Goal: Information Seeking & Learning: Learn about a topic

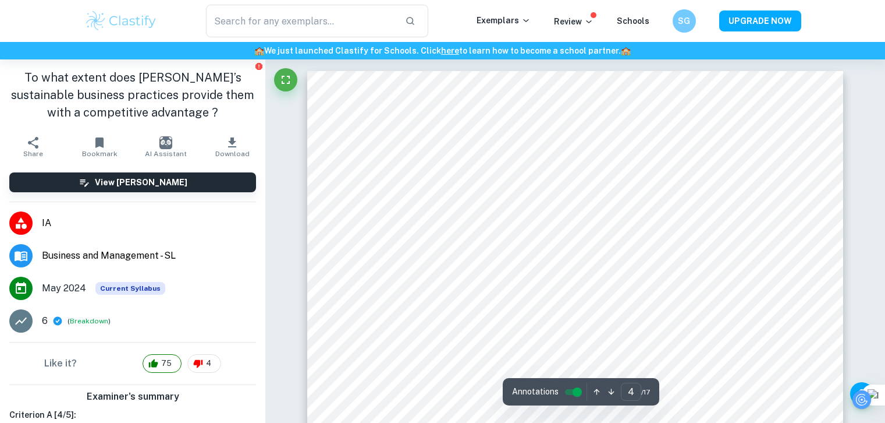
scroll to position [2277, 0]
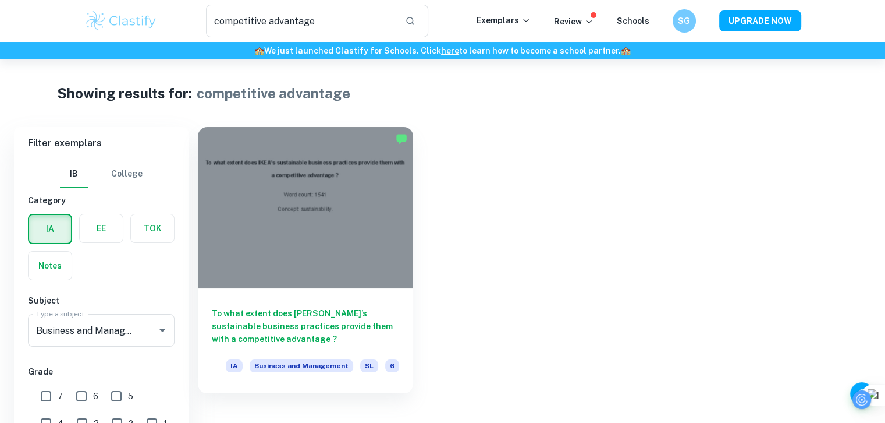
scroll to position [59, 0]
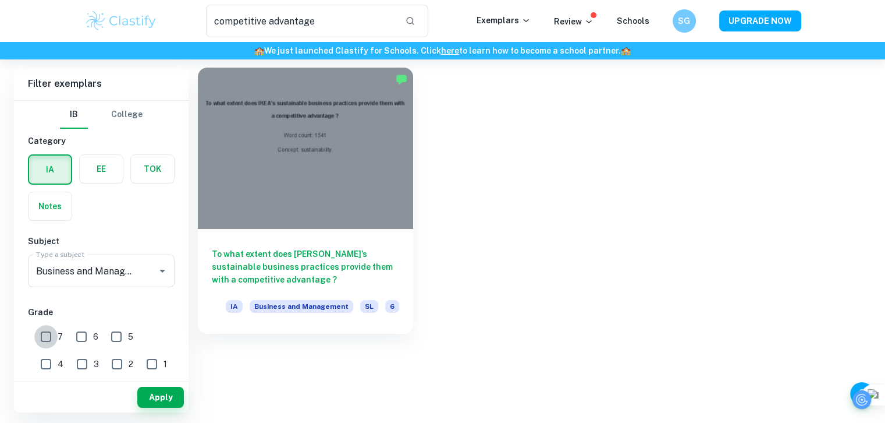
click at [50, 328] on input "7" at bounding box center [45, 336] width 23 height 23
checkbox input "true"
click at [153, 396] on button "Apply" at bounding box center [160, 397] width 47 height 21
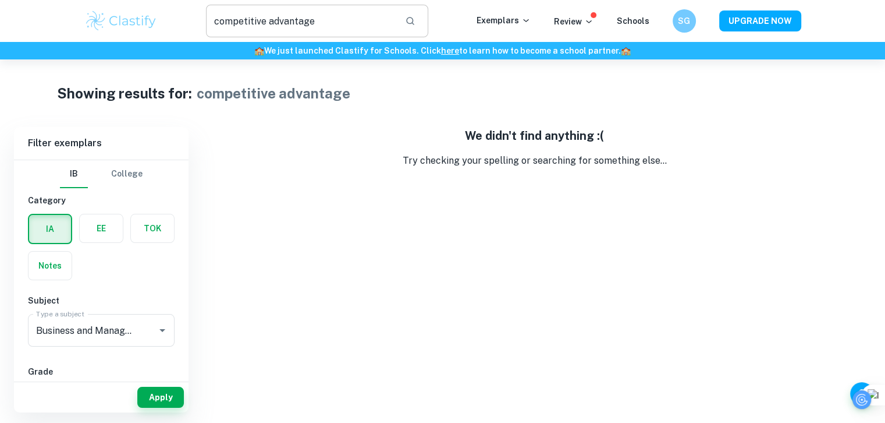
click at [314, 14] on input "text" at bounding box center [301, 21] width 190 height 33
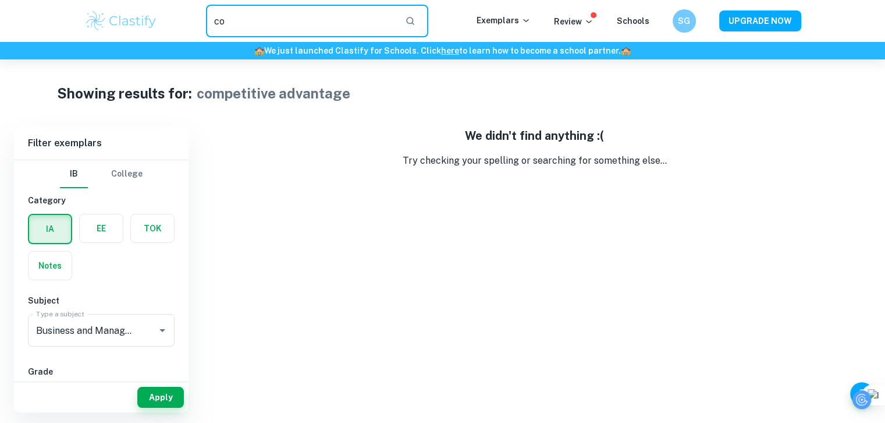
type input "c"
type input "creativity"
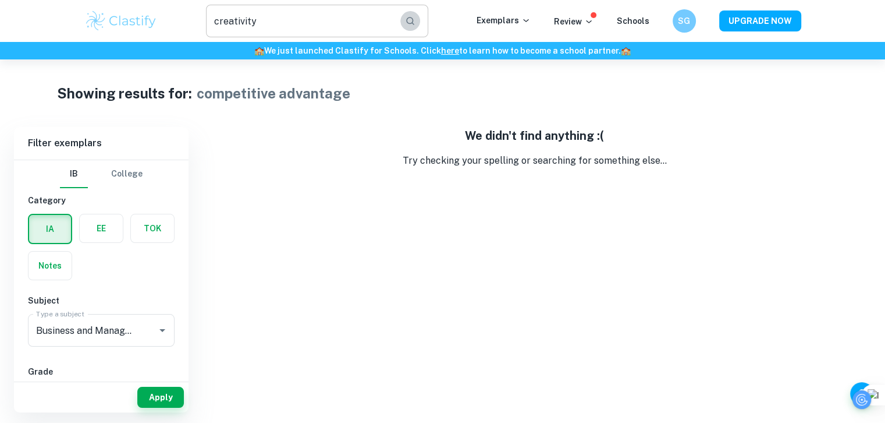
click at [413, 22] on icon "button" at bounding box center [410, 21] width 10 height 10
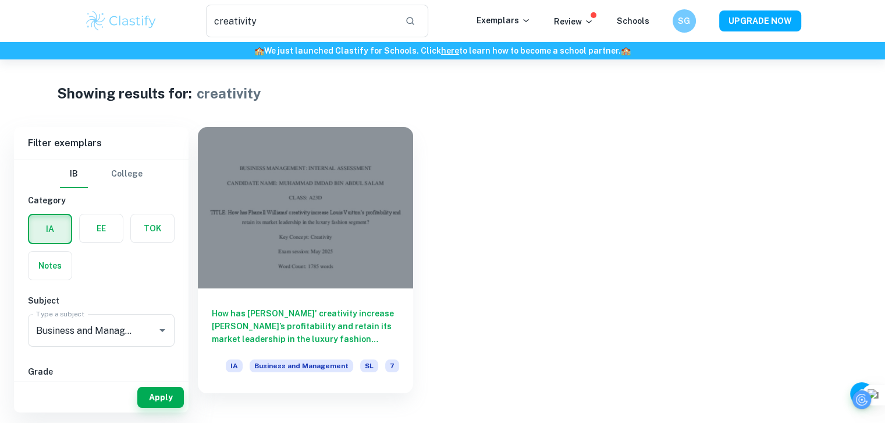
click at [433, 91] on div "Showing results for: creativity" at bounding box center [443, 93] width 772 height 21
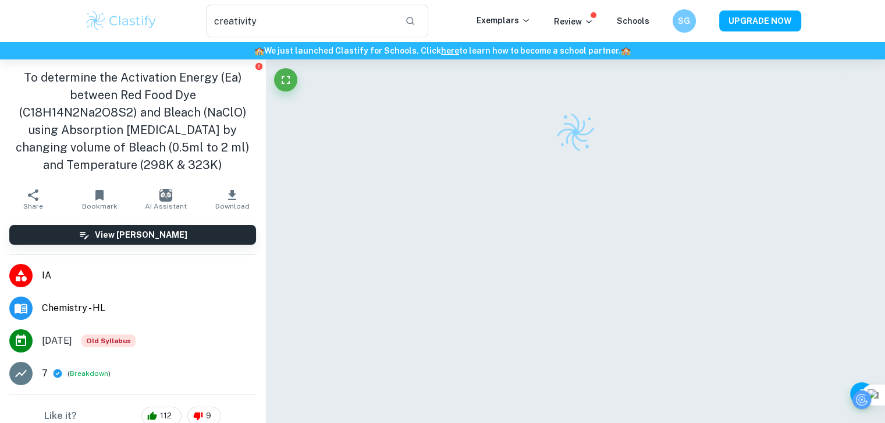
click at [122, 24] on img at bounding box center [121, 20] width 74 height 23
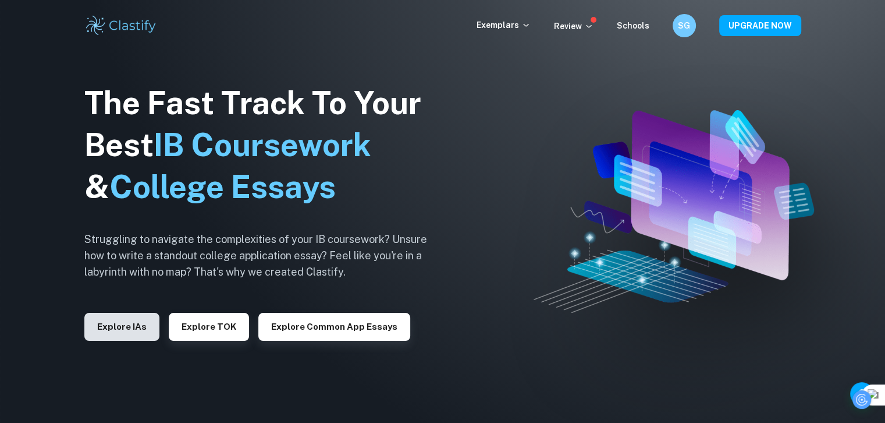
click at [129, 324] on button "Explore IAs" at bounding box center [121, 327] width 75 height 28
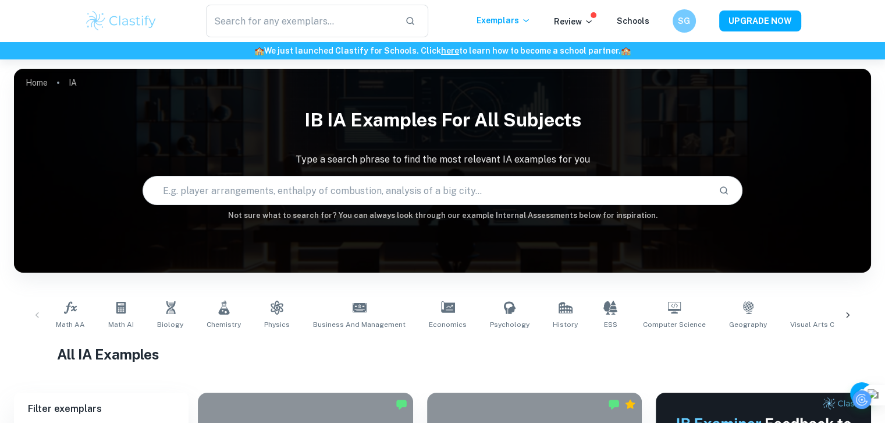
scroll to position [139, 0]
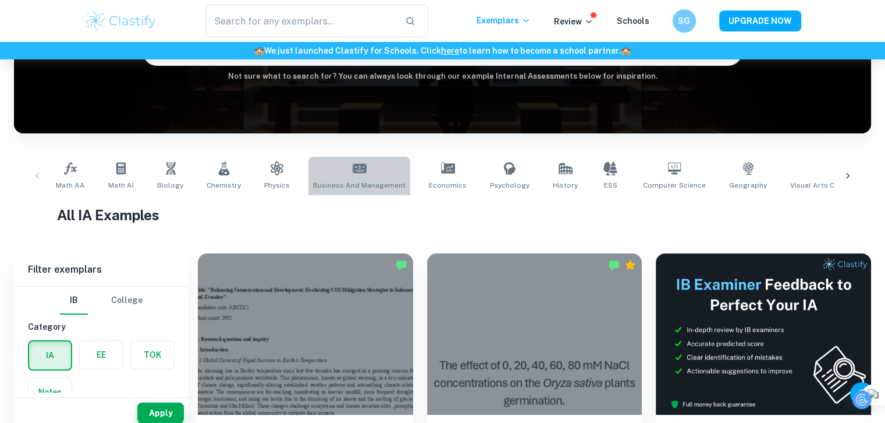
click at [359, 187] on span "Business and Management" at bounding box center [359, 185] width 93 height 10
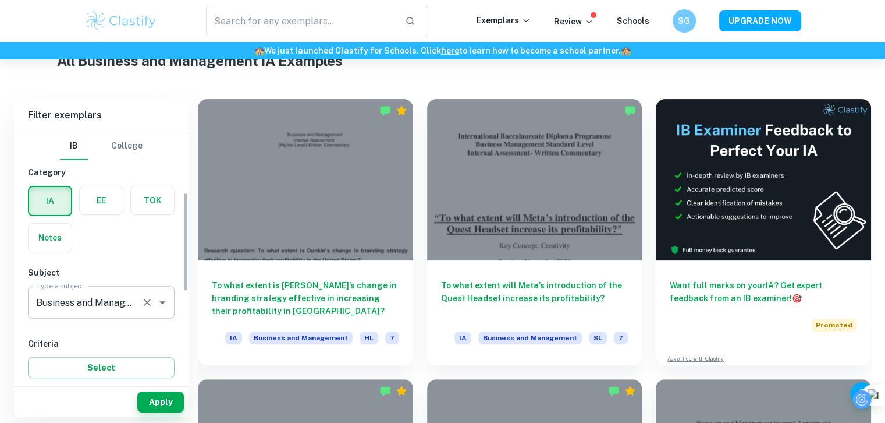
scroll to position [162, 0]
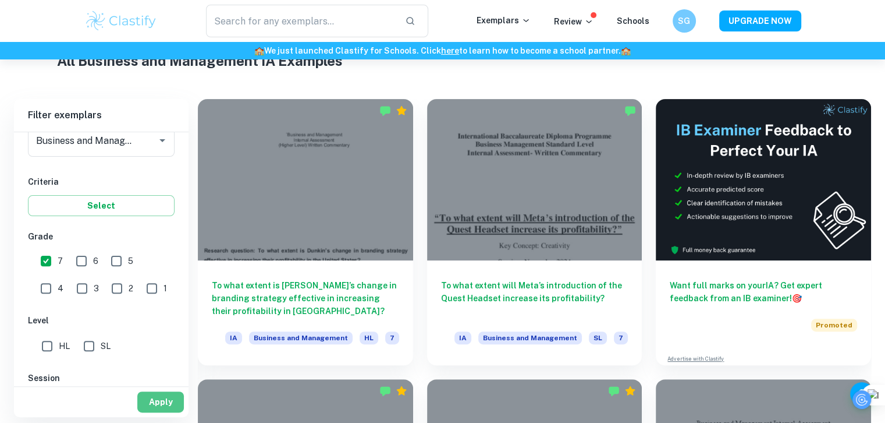
click at [175, 410] on button "Apply" at bounding box center [160, 401] width 47 height 21
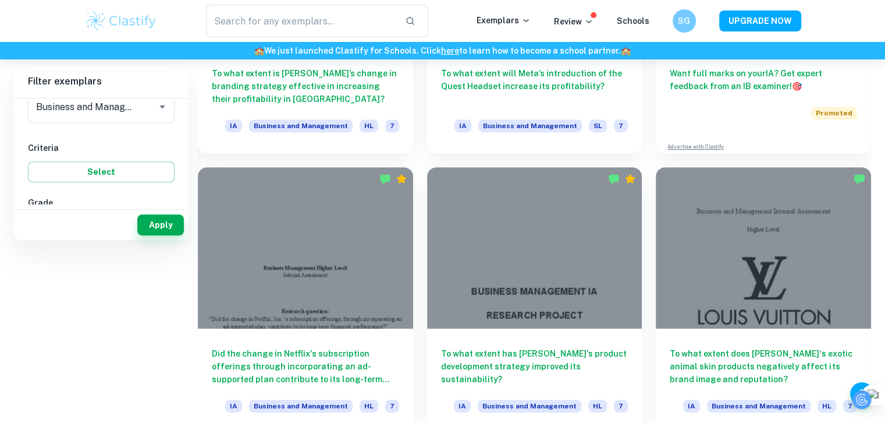
scroll to position [35, 0]
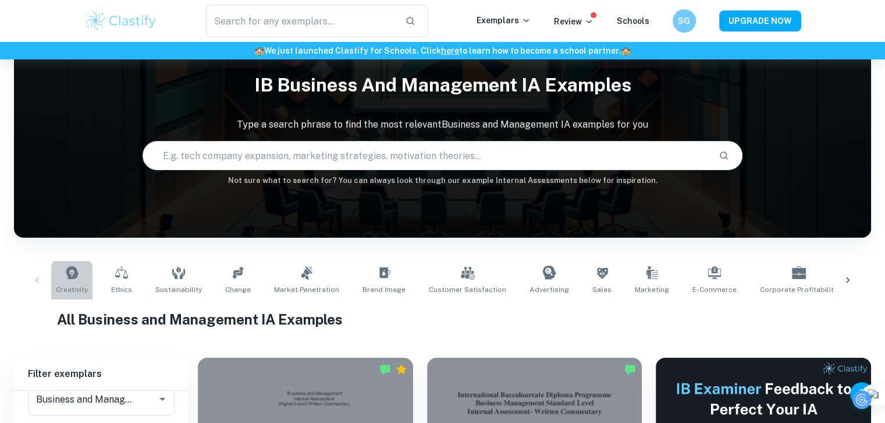
click at [79, 281] on link "Creativity" at bounding box center [71, 280] width 41 height 38
type input "Creativity"
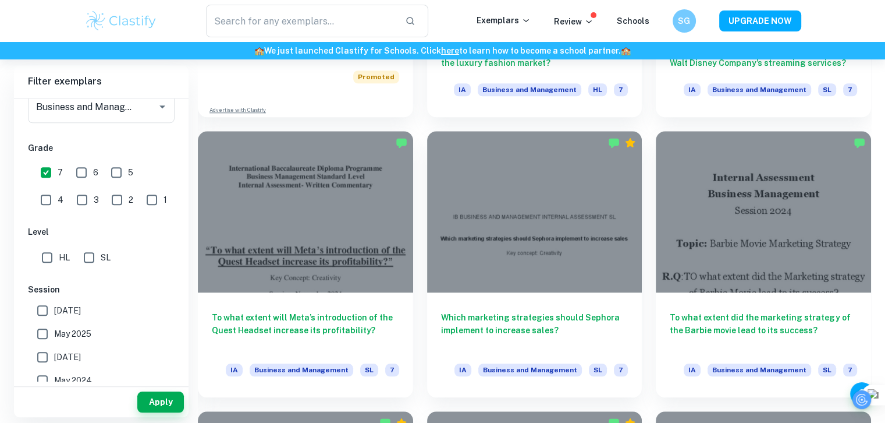
scroll to position [1103, 0]
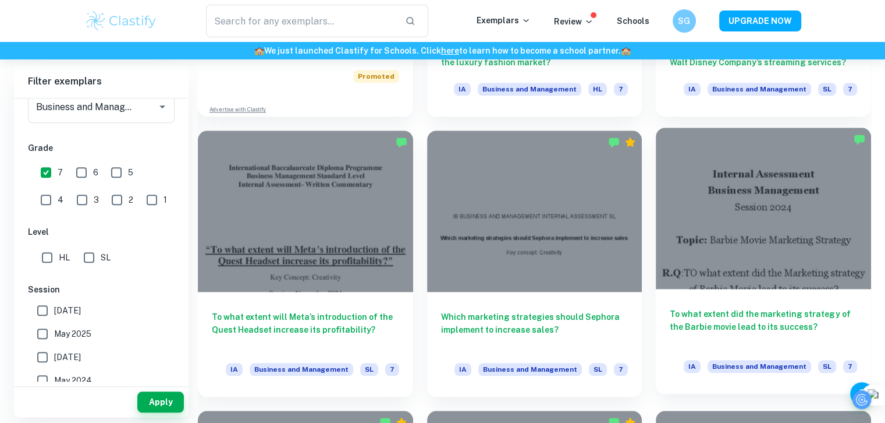
click at [692, 267] on div at bounding box center [763, 207] width 215 height 161
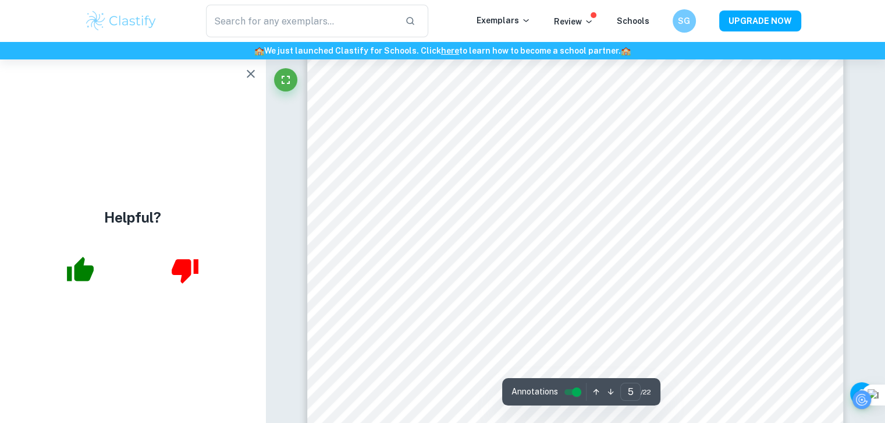
scroll to position [3184, 0]
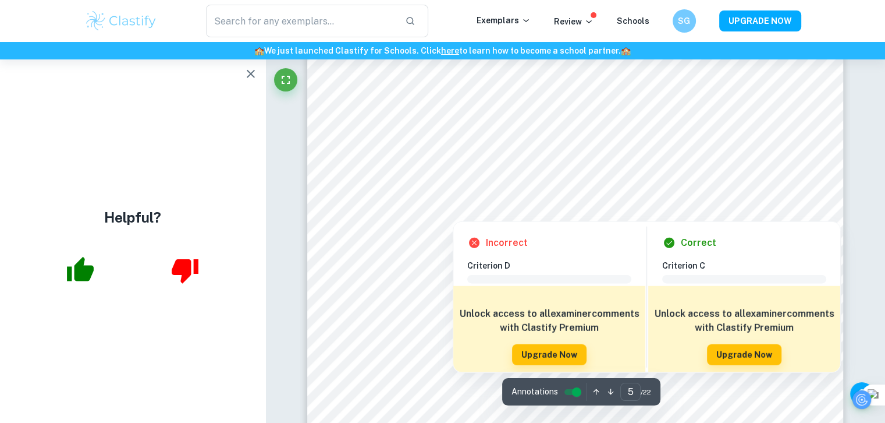
click at [524, 216] on div "Incorrect Criterion D Comment Unlock access to all examiner comments with Clast…" at bounding box center [647, 293] width 388 height 157
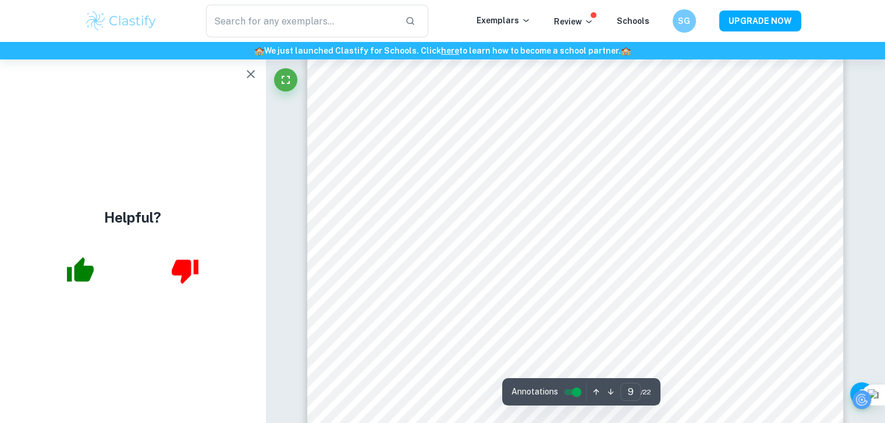
scroll to position [5973, 0]
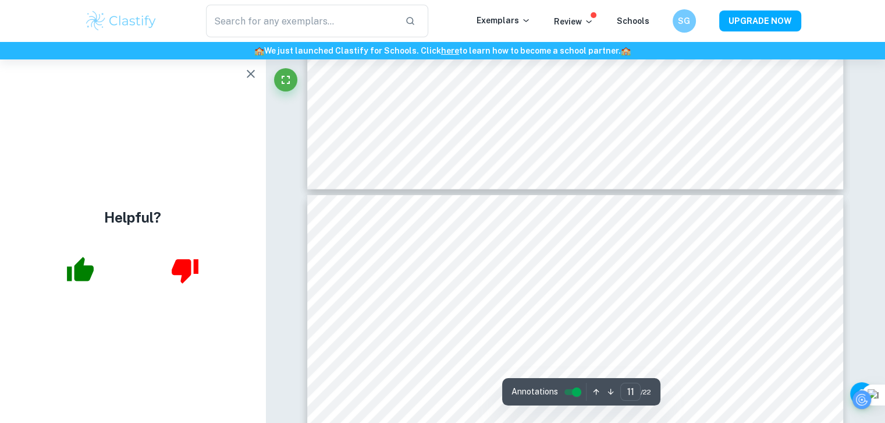
type input "12"
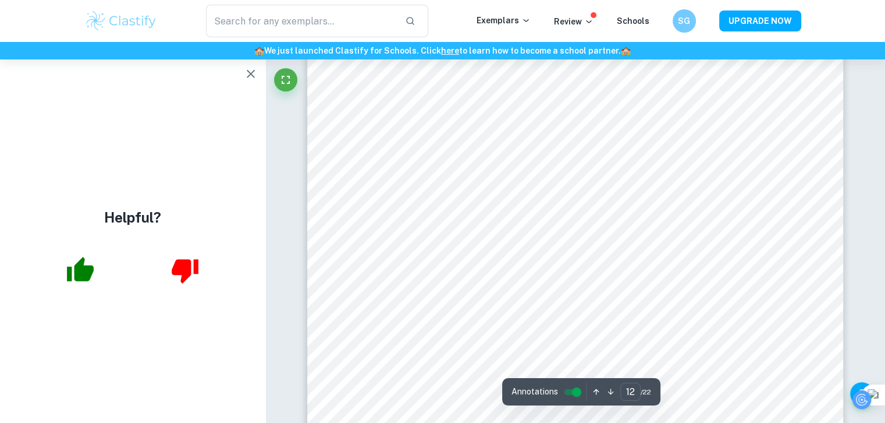
scroll to position [8064, 9]
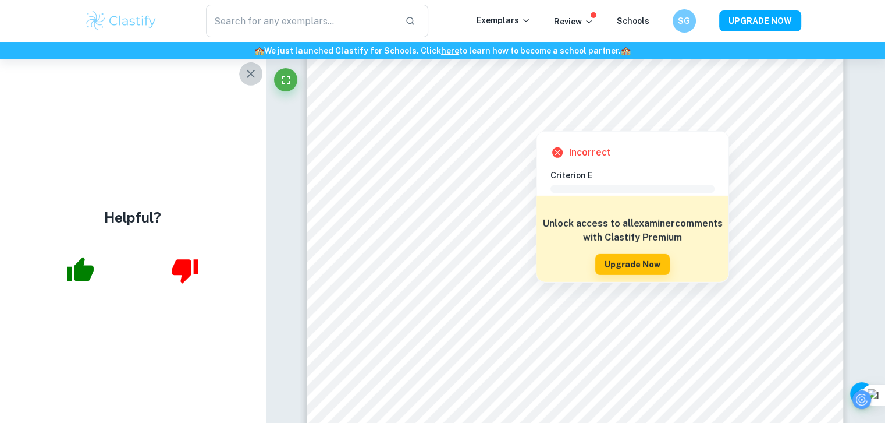
click at [244, 77] on icon "button" at bounding box center [251, 74] width 14 height 14
